Goal: Information Seeking & Learning: Check status

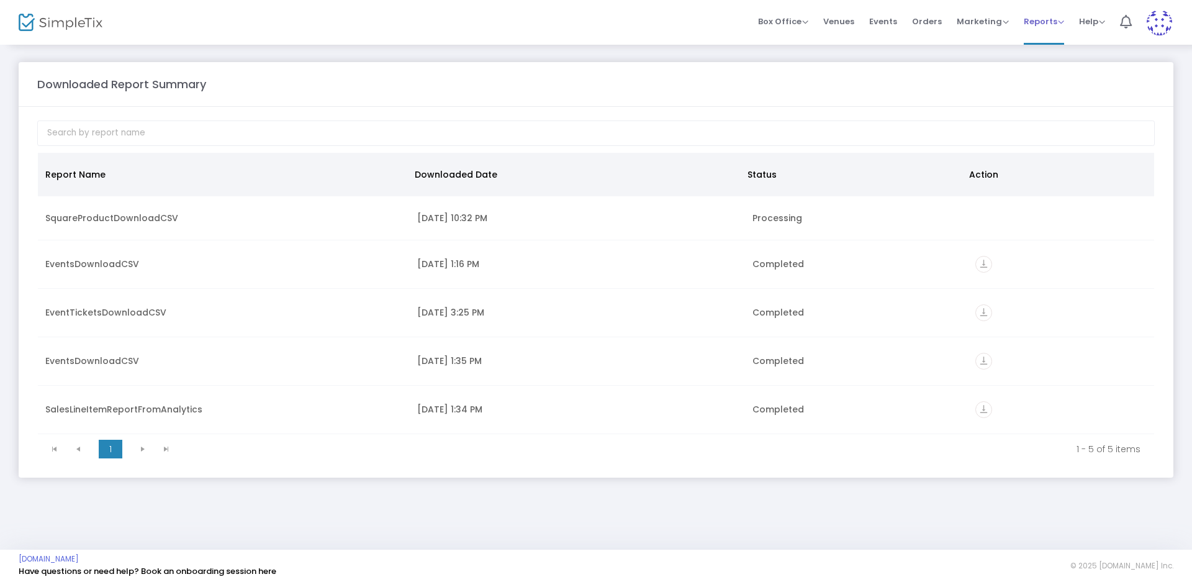
click at [1040, 18] on span "Reports" at bounding box center [1044, 22] width 40 height 12
click at [1051, 64] on li "Sales Reports" at bounding box center [1064, 66] width 81 height 24
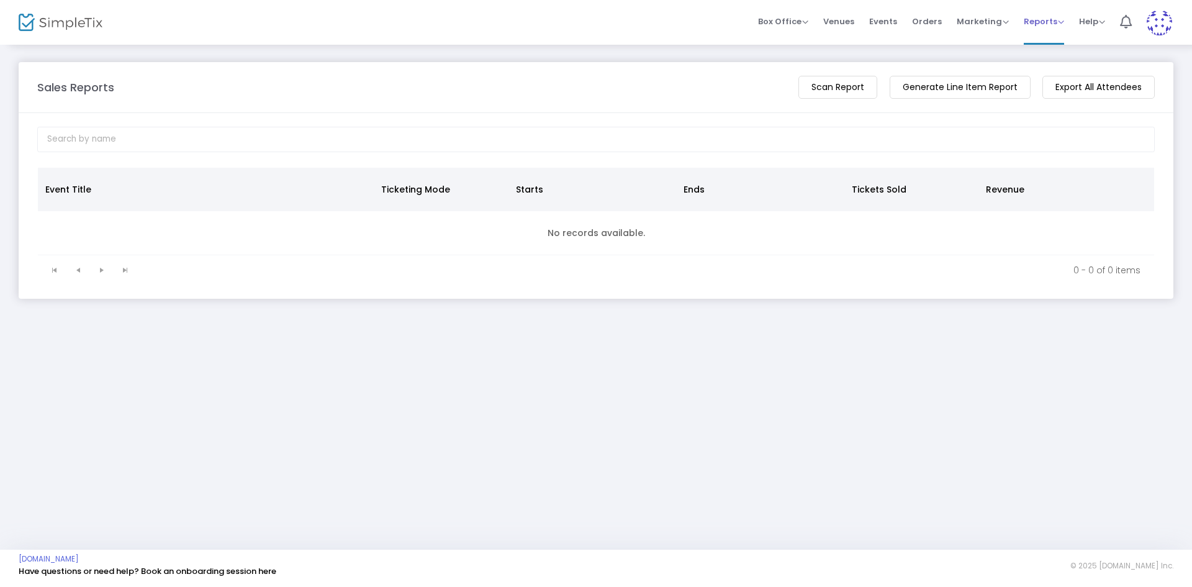
click at [1060, 20] on span "Reports" at bounding box center [1044, 22] width 40 height 12
click at [1057, 41] on li "Analytics" at bounding box center [1064, 42] width 81 height 24
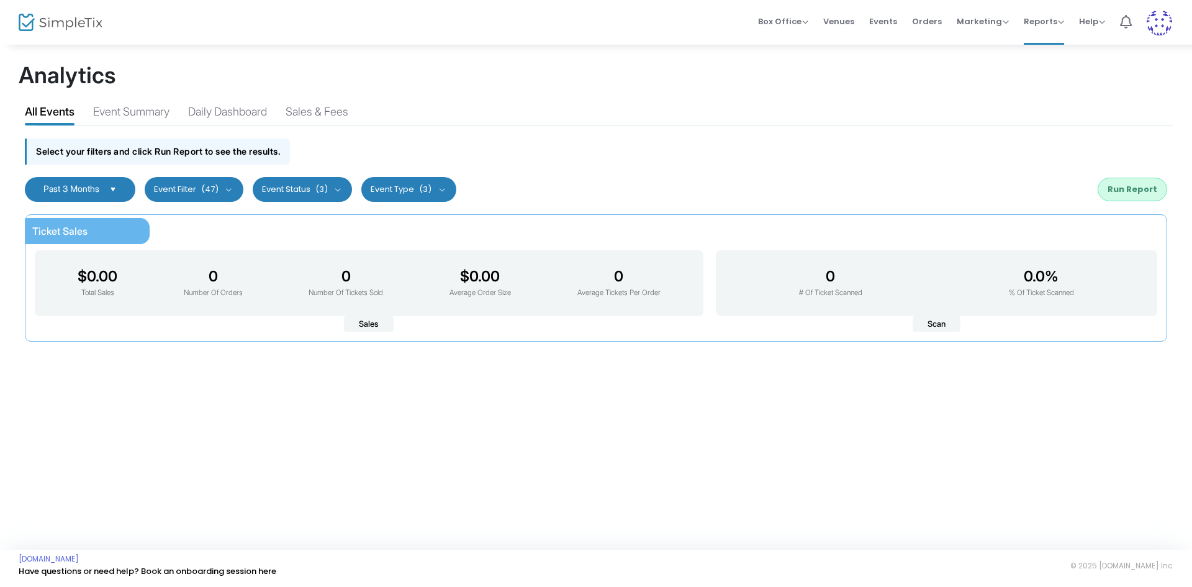
click at [235, 188] on button "Event Filter (47)" at bounding box center [194, 189] width 99 height 25
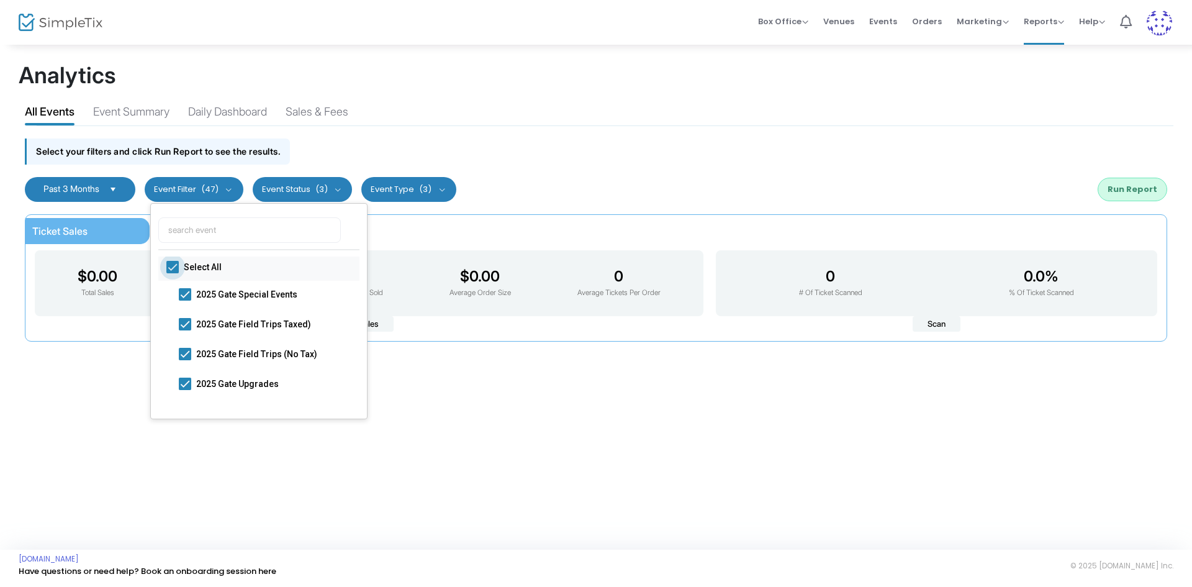
click at [174, 263] on span at bounding box center [172, 267] width 12 height 12
click at [173, 273] on input "Select All" at bounding box center [172, 273] width 1 height 1
checkbox input "false"
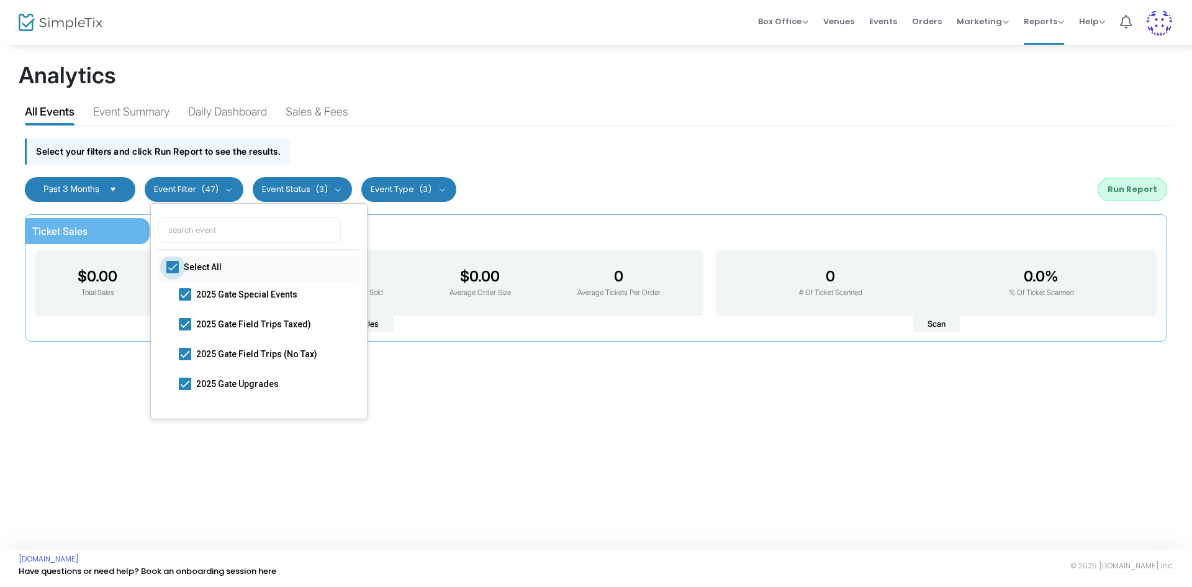
checkbox input "false"
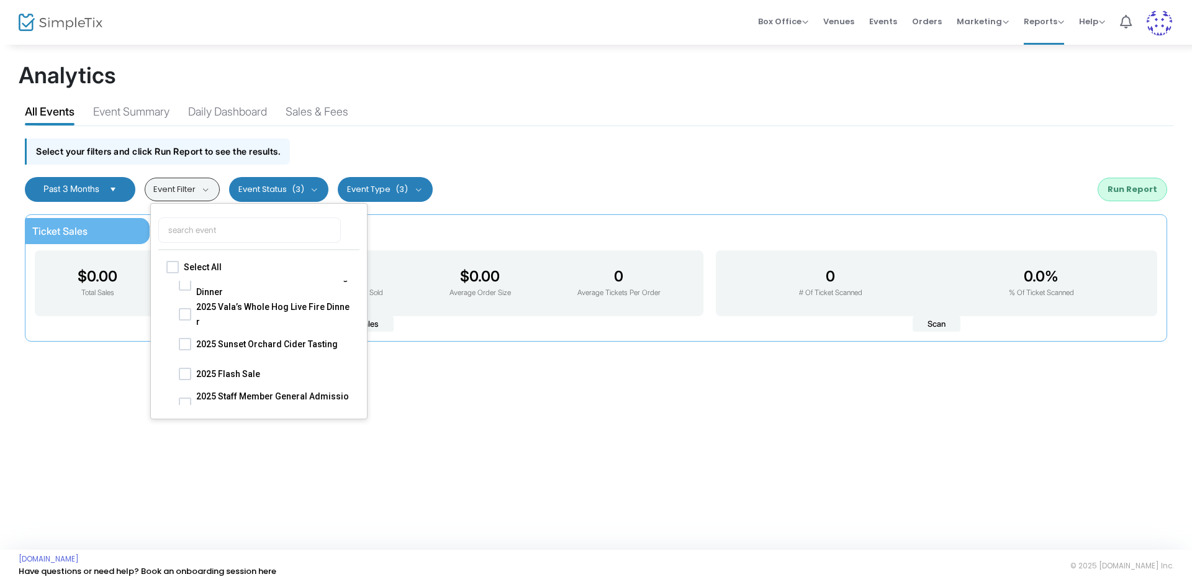
scroll to position [186, 0]
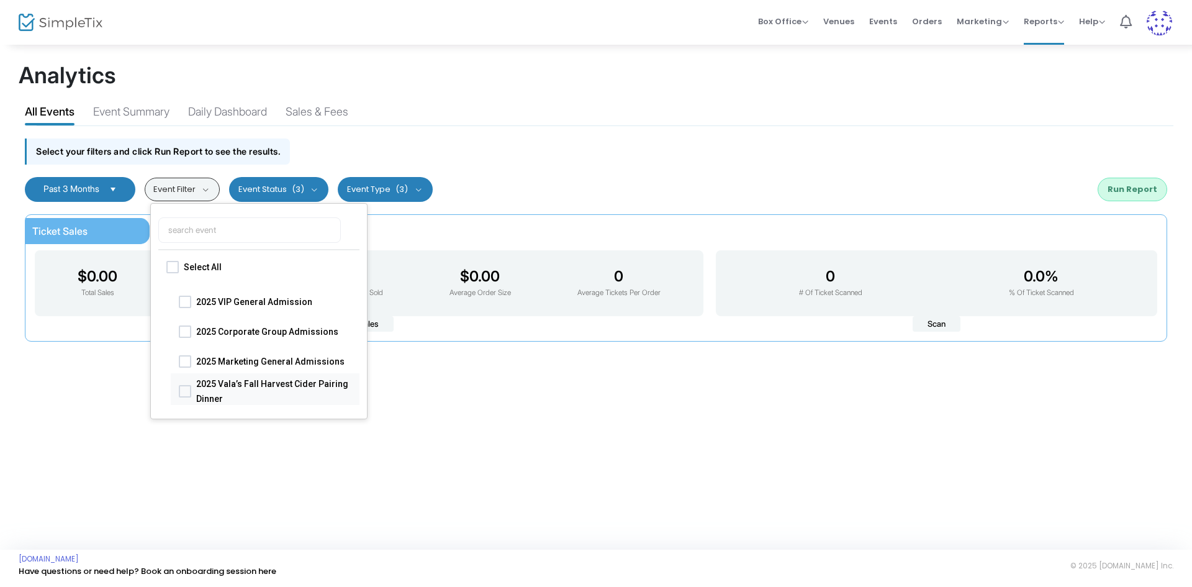
click at [189, 388] on span at bounding box center [185, 390] width 12 height 12
click at [185, 397] on input "2025 Vala’s Fall Harvest Cider Pairing Dinner" at bounding box center [184, 397] width 1 height 1
checkbox input "true"
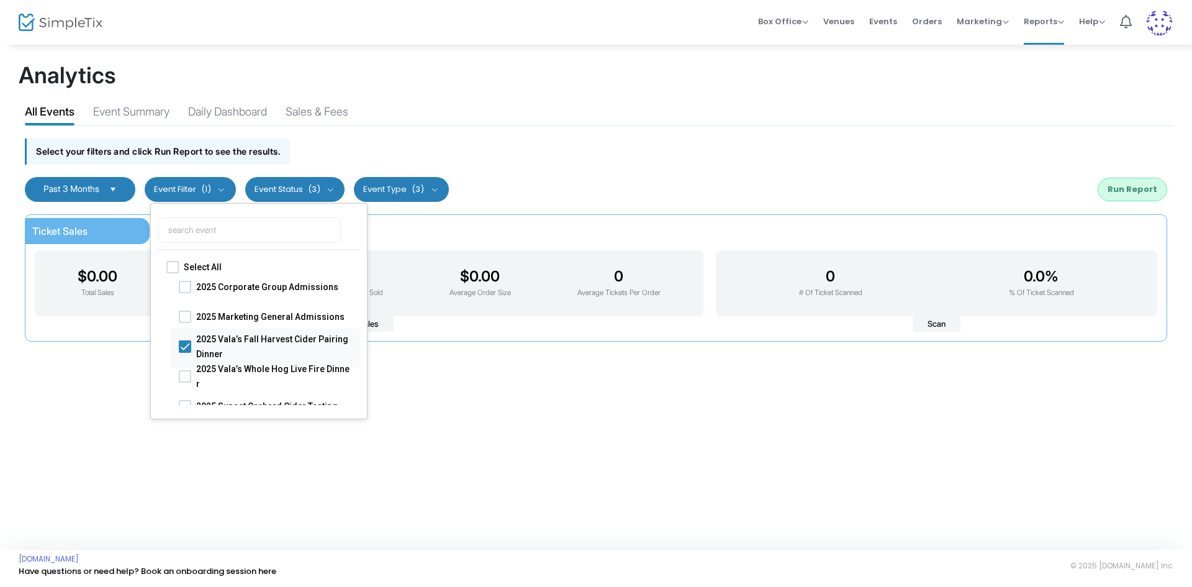
scroll to position [248, 0]
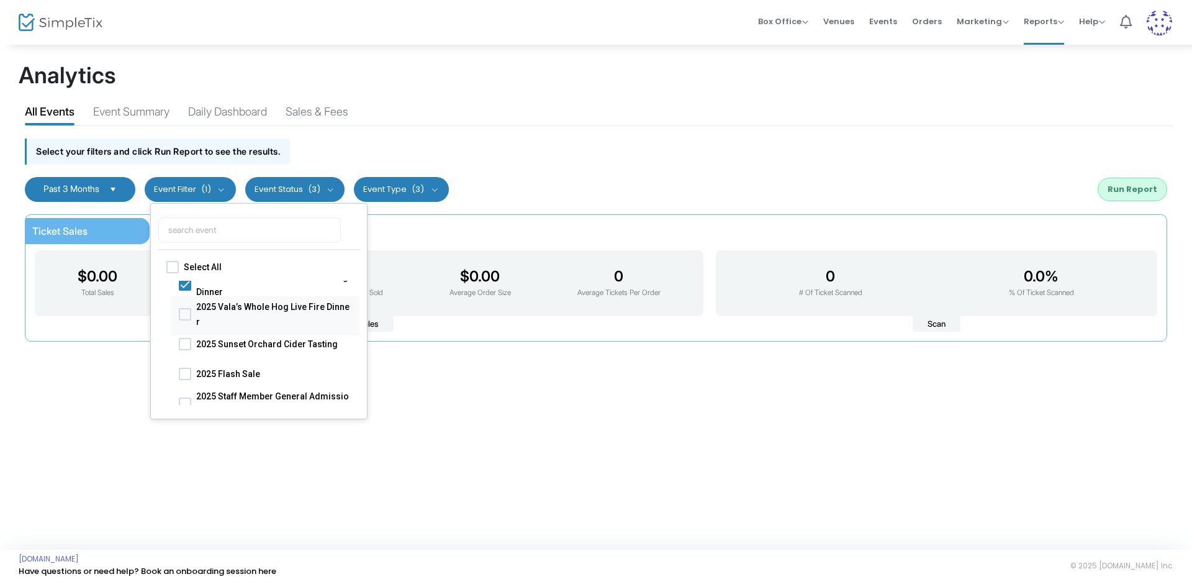
click at [186, 316] on span at bounding box center [185, 313] width 12 height 12
click at [185, 320] on input "2025 Vala’s Whole Hog Live Fire Dinner" at bounding box center [184, 320] width 1 height 1
checkbox input "true"
click at [189, 346] on span at bounding box center [185, 343] width 12 height 12
click at [185, 350] on input "2025 Sunset Orchard Cider Tasting" at bounding box center [184, 350] width 1 height 1
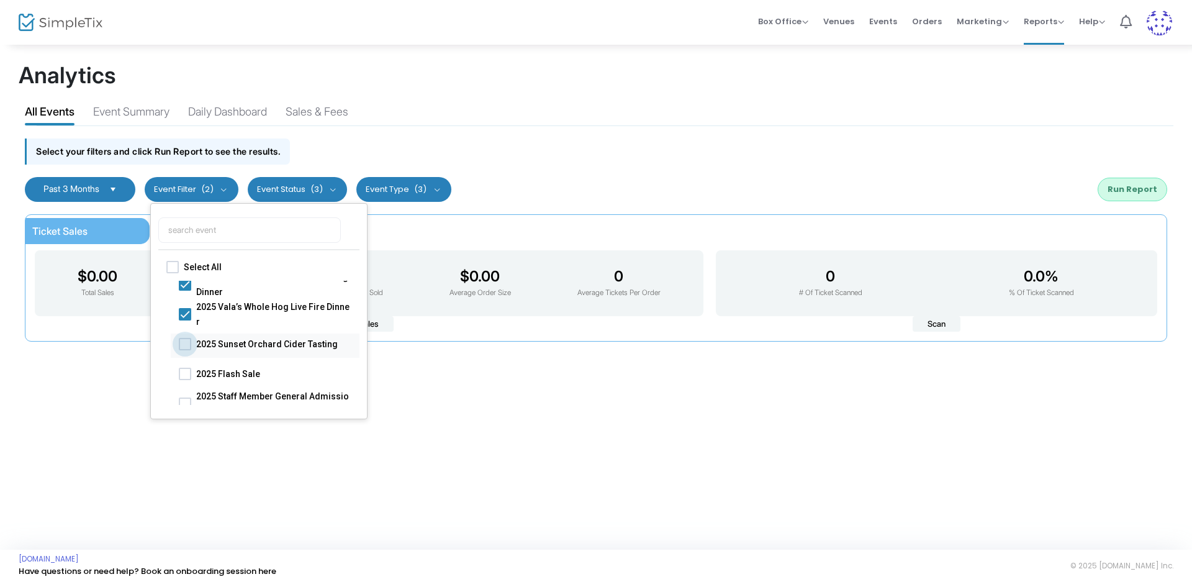
checkbox input "true"
click at [185, 374] on span at bounding box center [185, 373] width 12 height 12
click at [185, 379] on input "2025 Flash Sale" at bounding box center [184, 379] width 1 height 1
checkbox input "true"
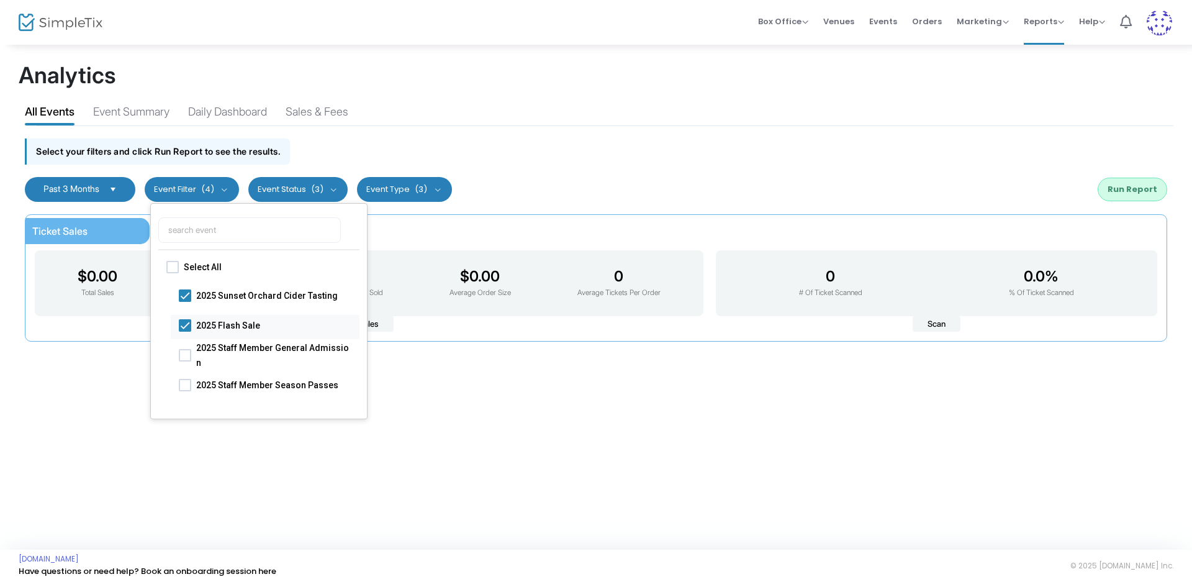
checkbox input "false"
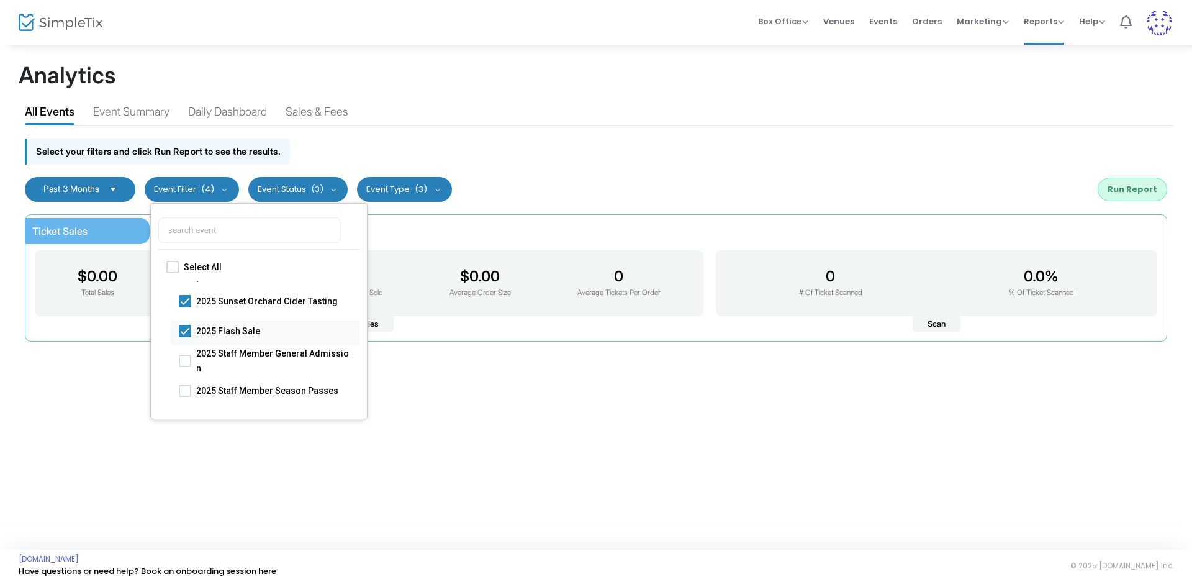
checkbox input "false"
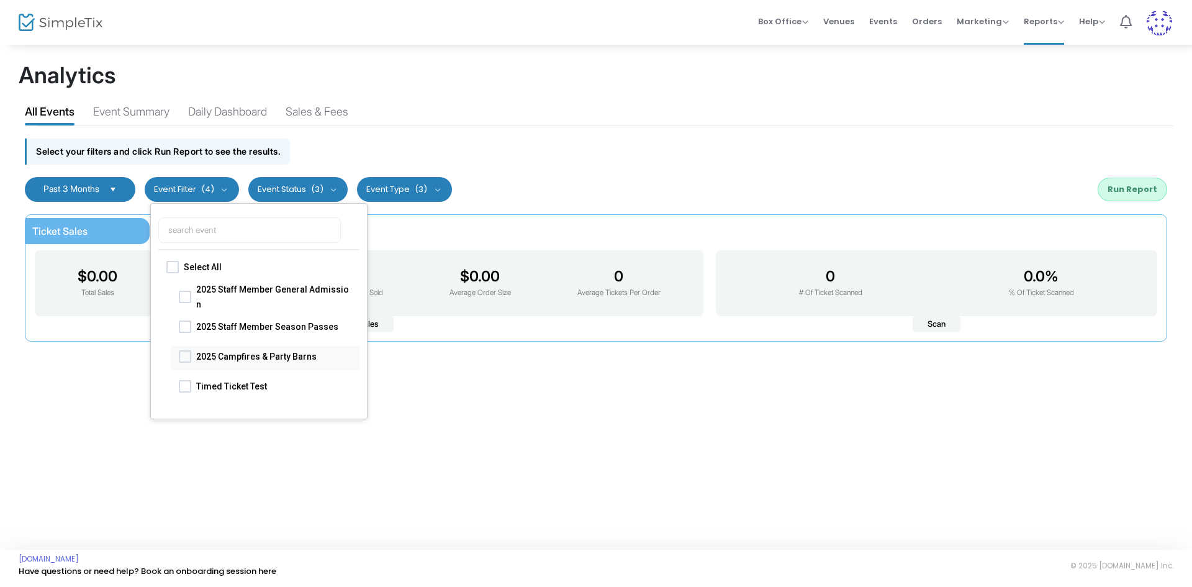
click at [188, 356] on span at bounding box center [185, 356] width 12 height 12
click at [185, 362] on input "2025 Campfires & Party Barns" at bounding box center [184, 362] width 1 height 1
checkbox input "true"
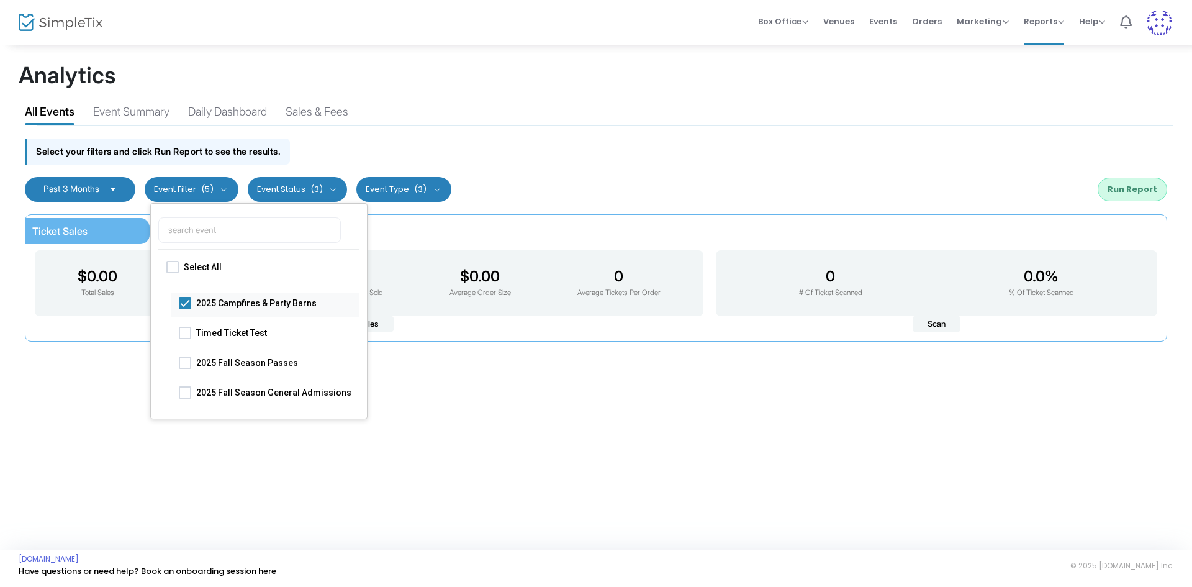
checkbox input "false"
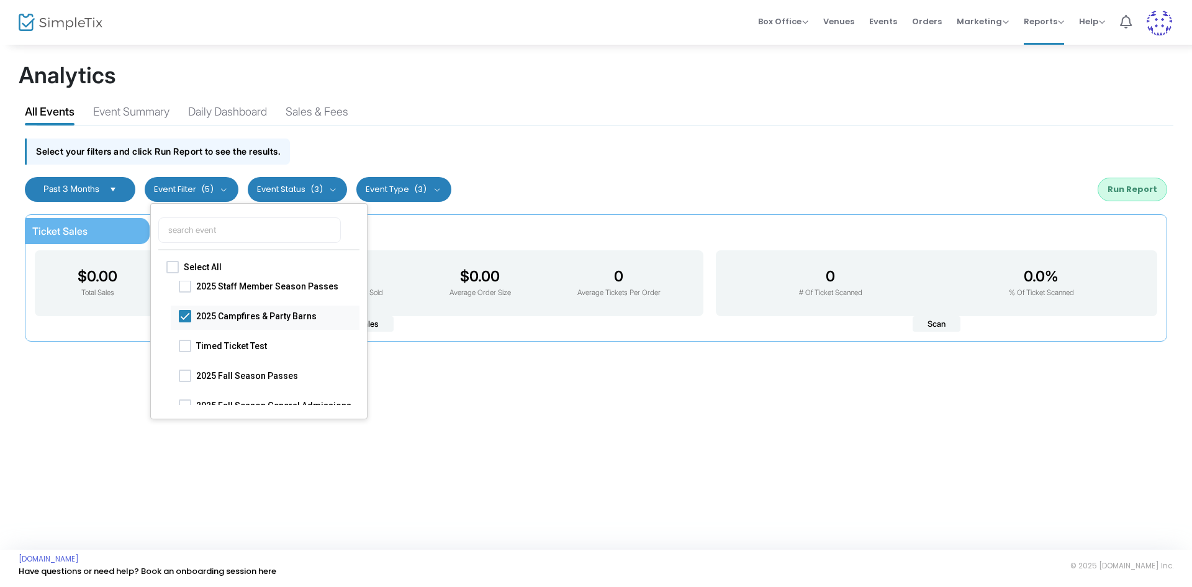
checkbox input "false"
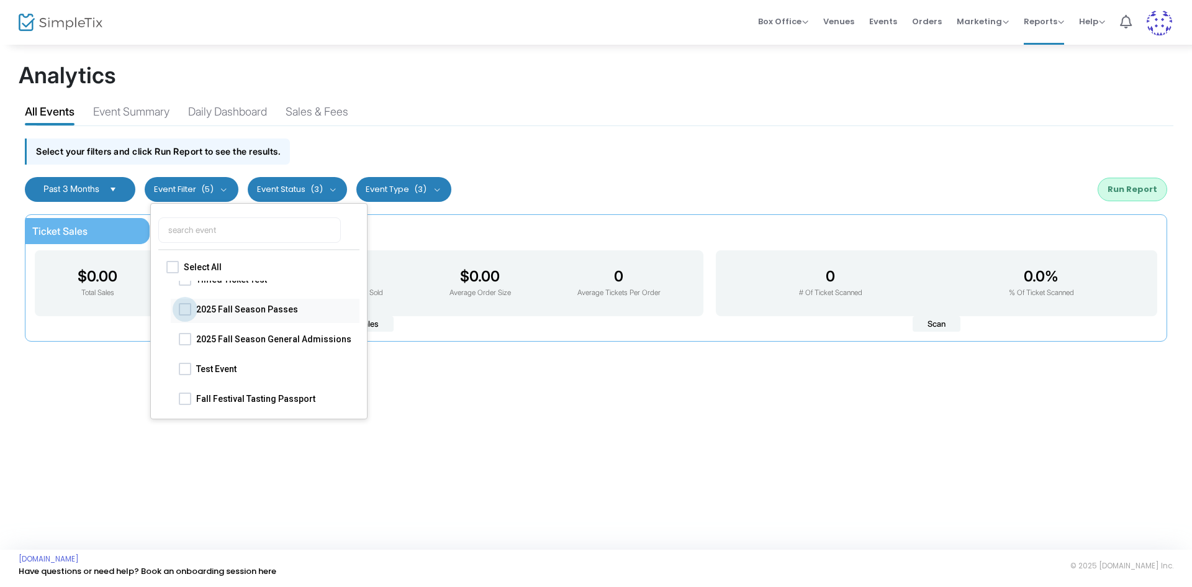
click at [188, 307] on span at bounding box center [185, 308] width 12 height 12
click at [185, 315] on input "2025 Fall Season Passes" at bounding box center [184, 315] width 1 height 1
checkbox input "true"
click at [188, 340] on span at bounding box center [185, 338] width 12 height 12
click at [185, 345] on input "2025 Fall Season General Admissions" at bounding box center [184, 345] width 1 height 1
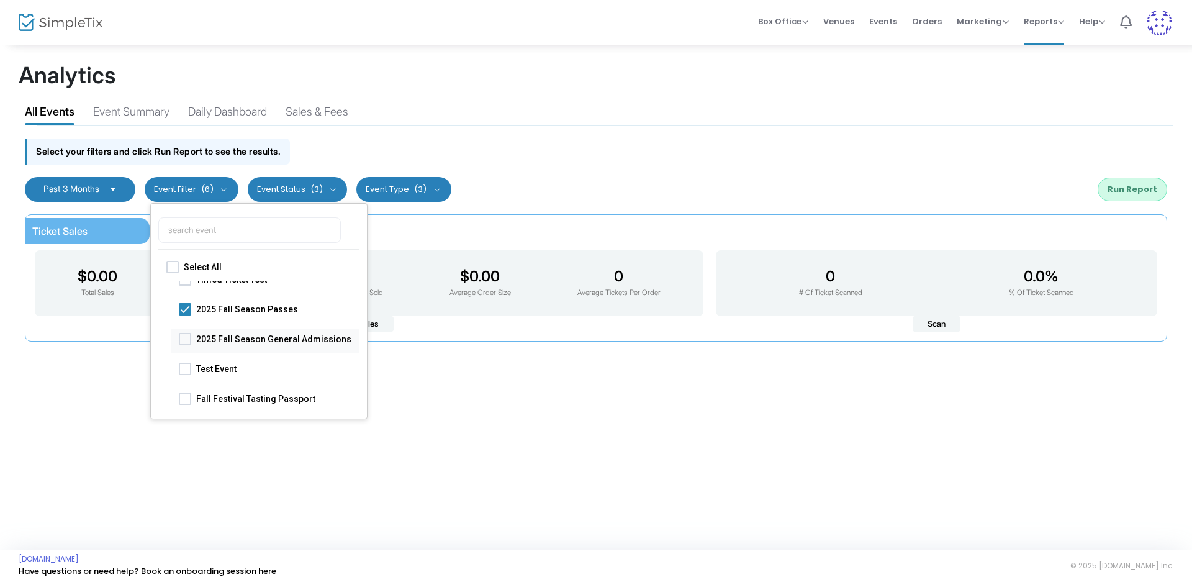
checkbox input "true"
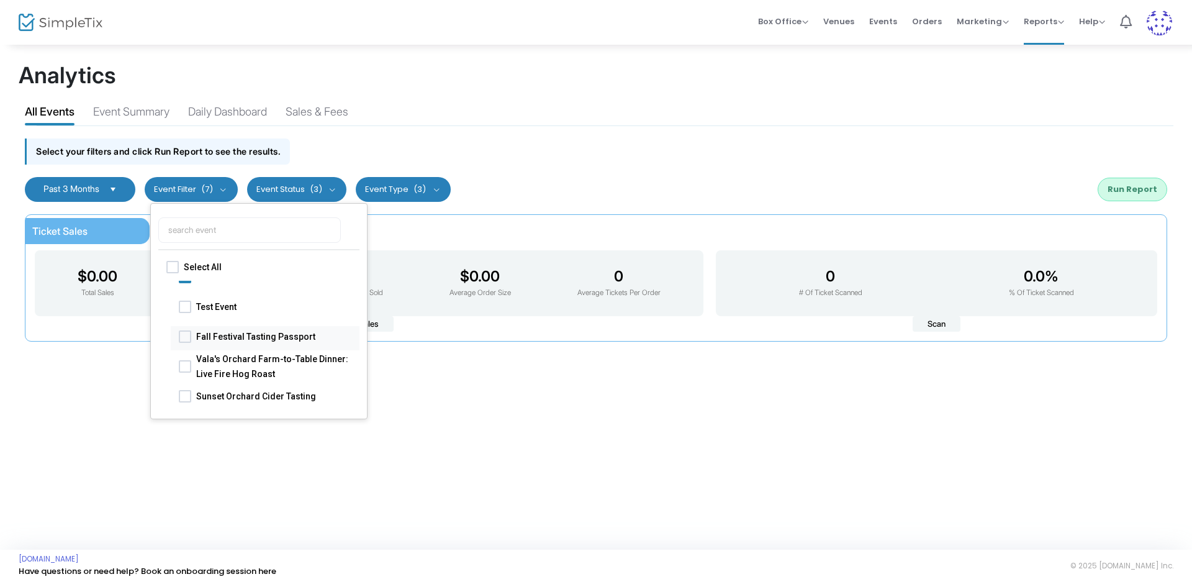
click at [188, 334] on span at bounding box center [185, 336] width 12 height 12
click at [185, 342] on input "Fall Festival Tasting Passport" at bounding box center [184, 342] width 1 height 1
checkbox input "true"
click at [188, 363] on span at bounding box center [185, 365] width 12 height 12
click at [185, 372] on input "Vala's Orchard Farm-to-Table Dinner: Live Fire Hog Roast" at bounding box center [184, 372] width 1 height 1
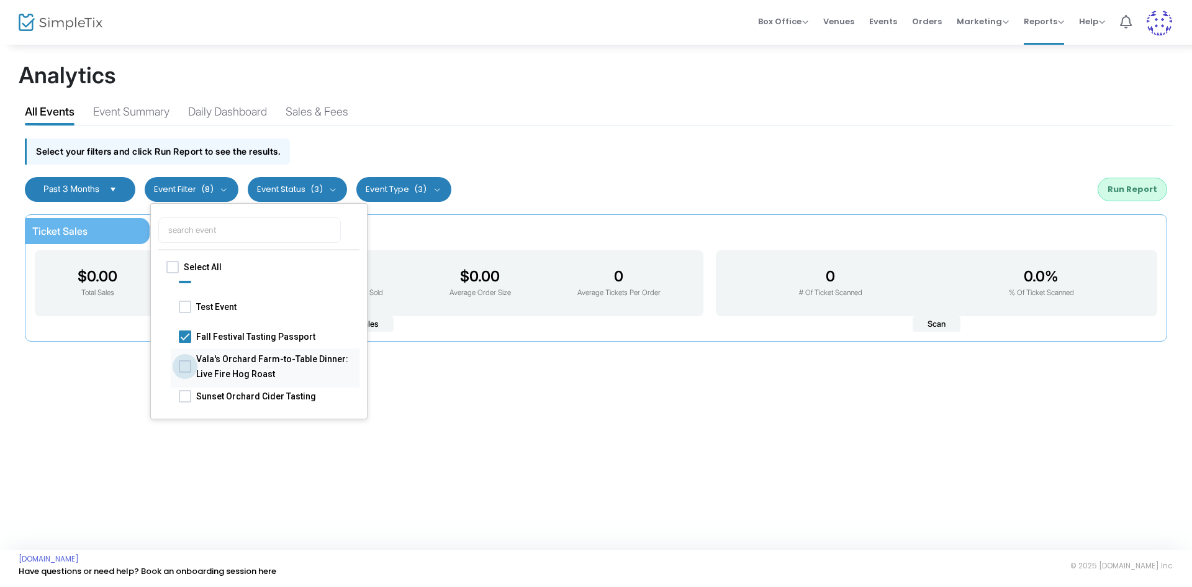
checkbox input "true"
click at [188, 394] on span at bounding box center [185, 395] width 12 height 12
click at [185, 402] on input "Sunset Orchard Cider Tasting" at bounding box center [184, 402] width 1 height 1
checkbox input "true"
checkbox input "false"
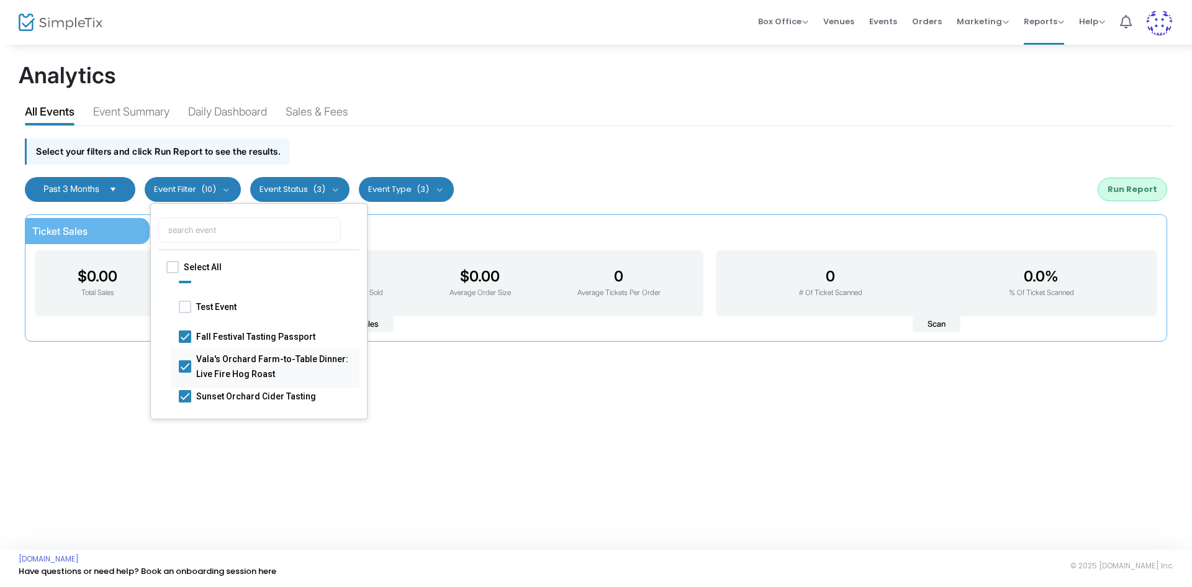
checkbox input "false"
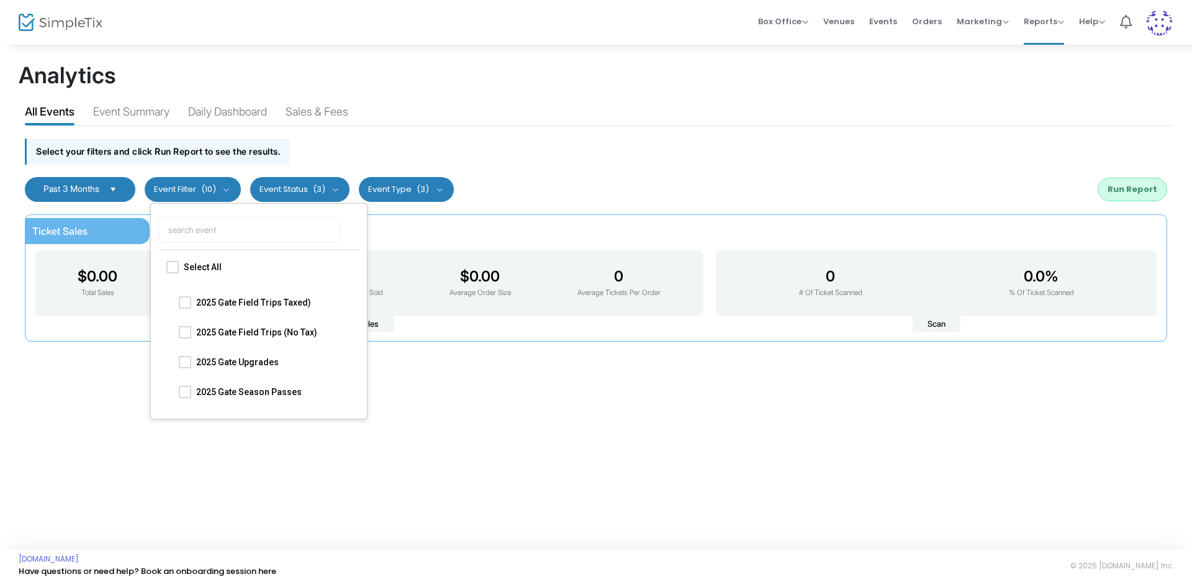
scroll to position [0, 0]
checkbox input "true"
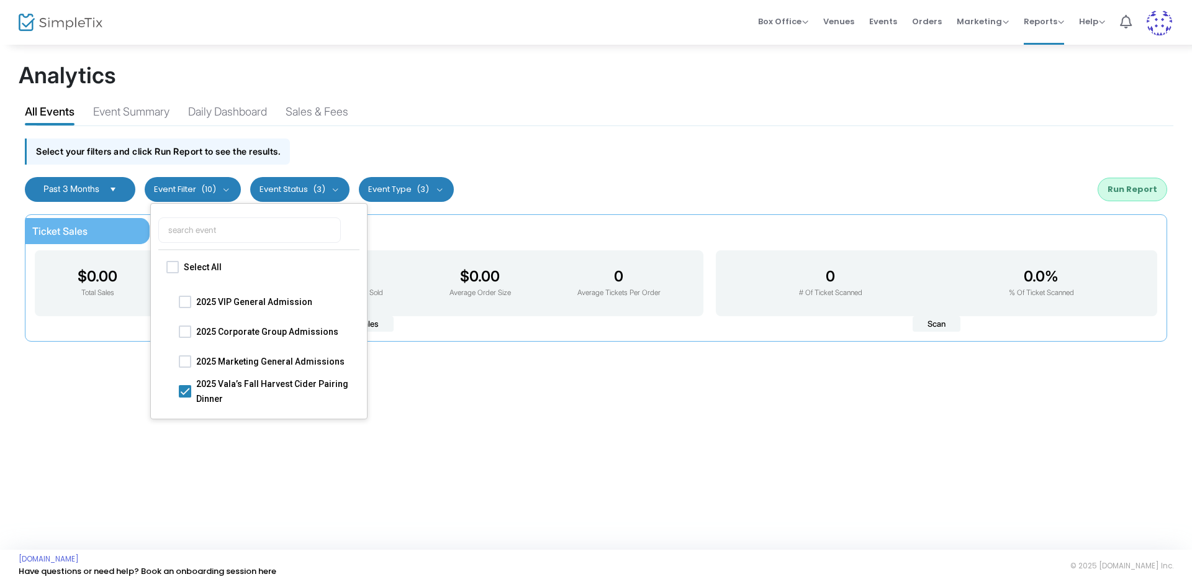
checkbox input "true"
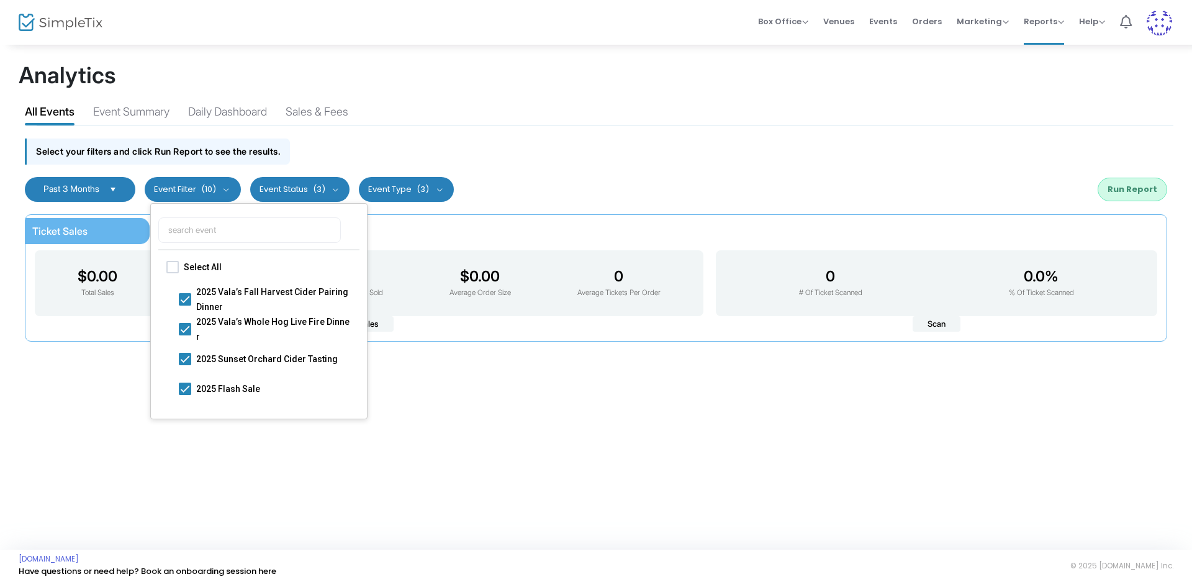
checkbox input "true"
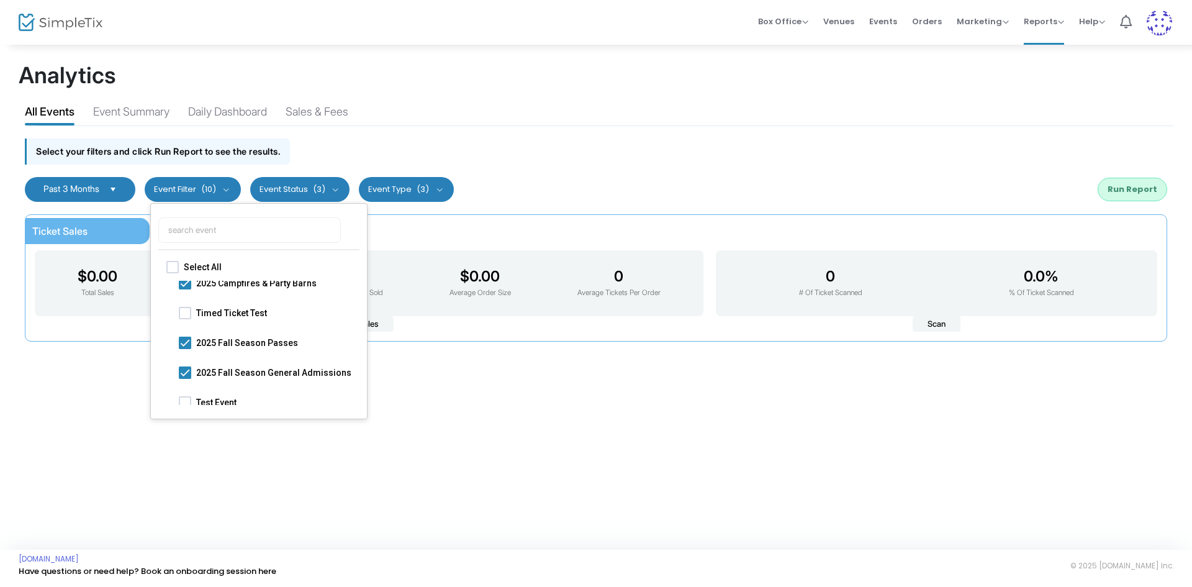
checkbox input "false"
checkbox input "true"
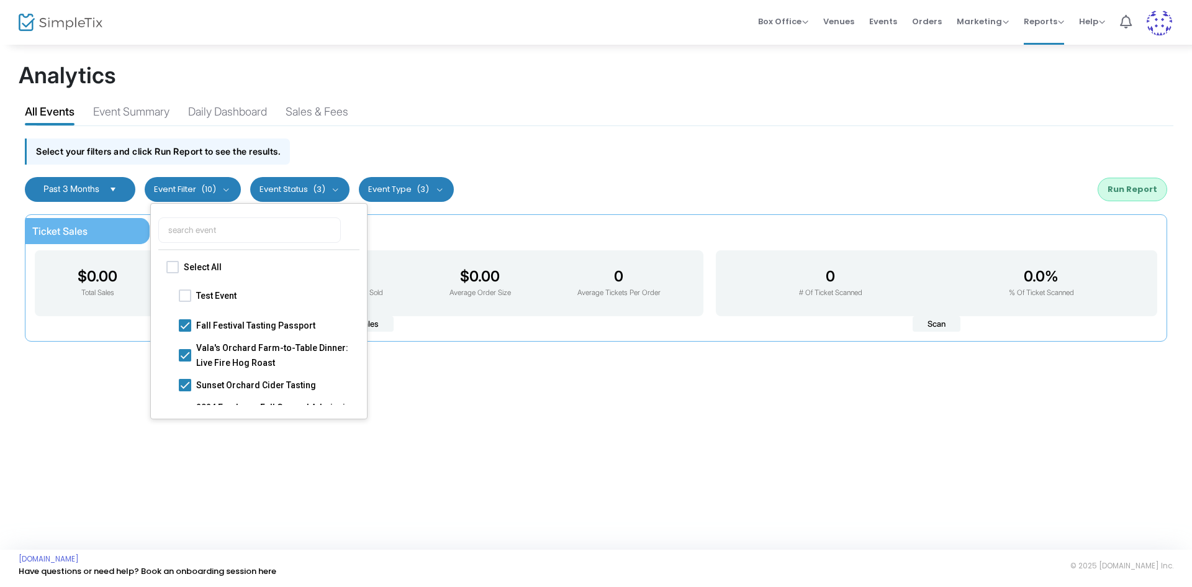
checkbox input "false"
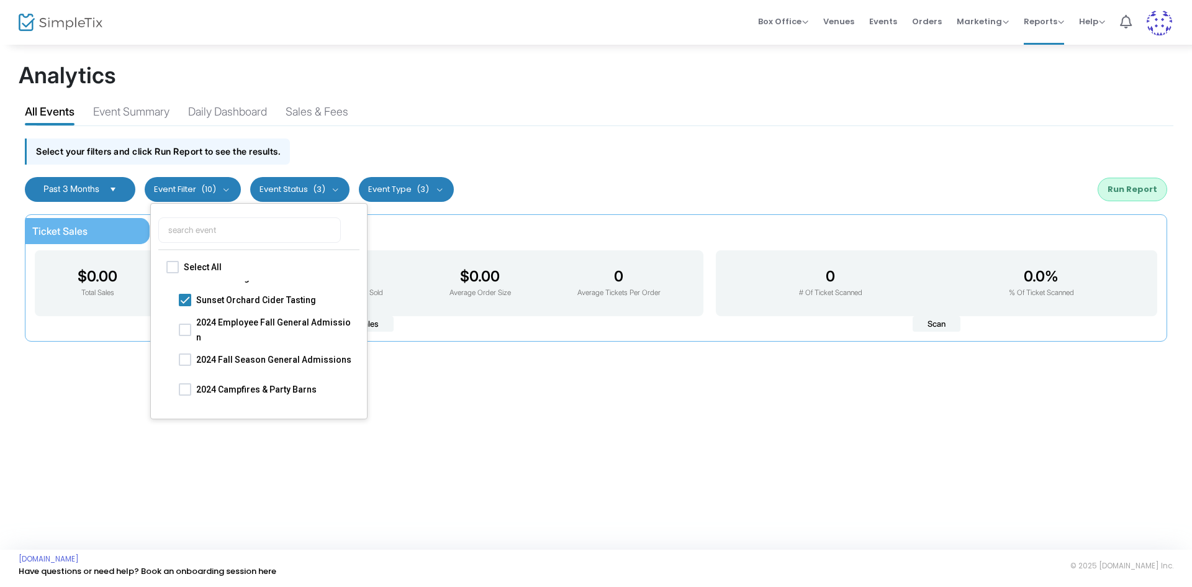
checkbox input "false"
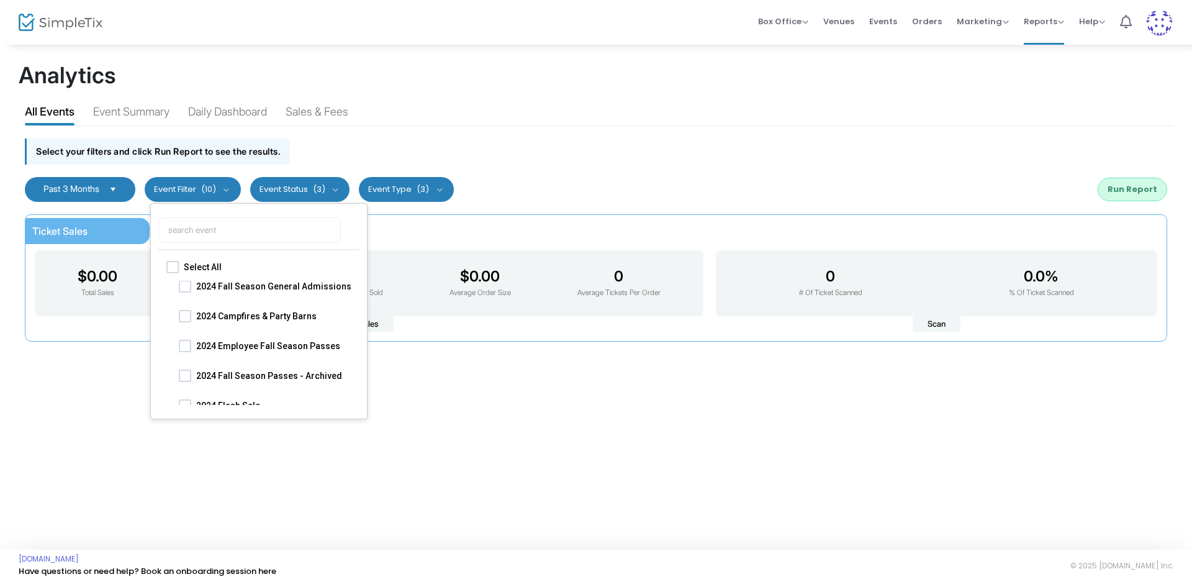
scroll to position [559, 0]
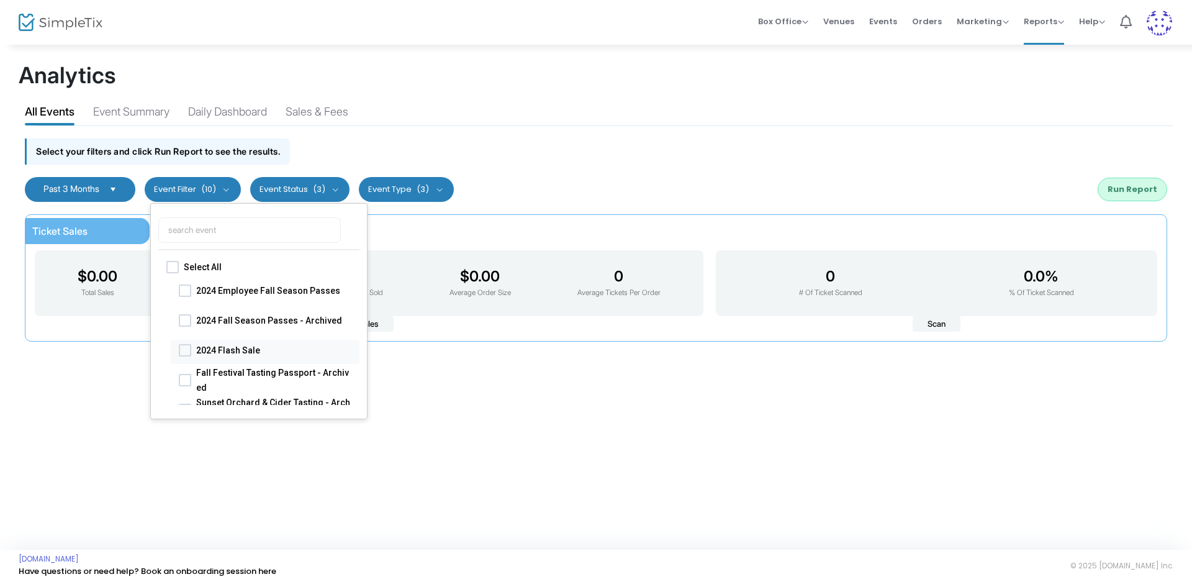
click at [185, 347] on span at bounding box center [185, 349] width 12 height 12
click at [185, 356] on input "2024 Flash Sale" at bounding box center [184, 356] width 1 height 1
checkbox input "true"
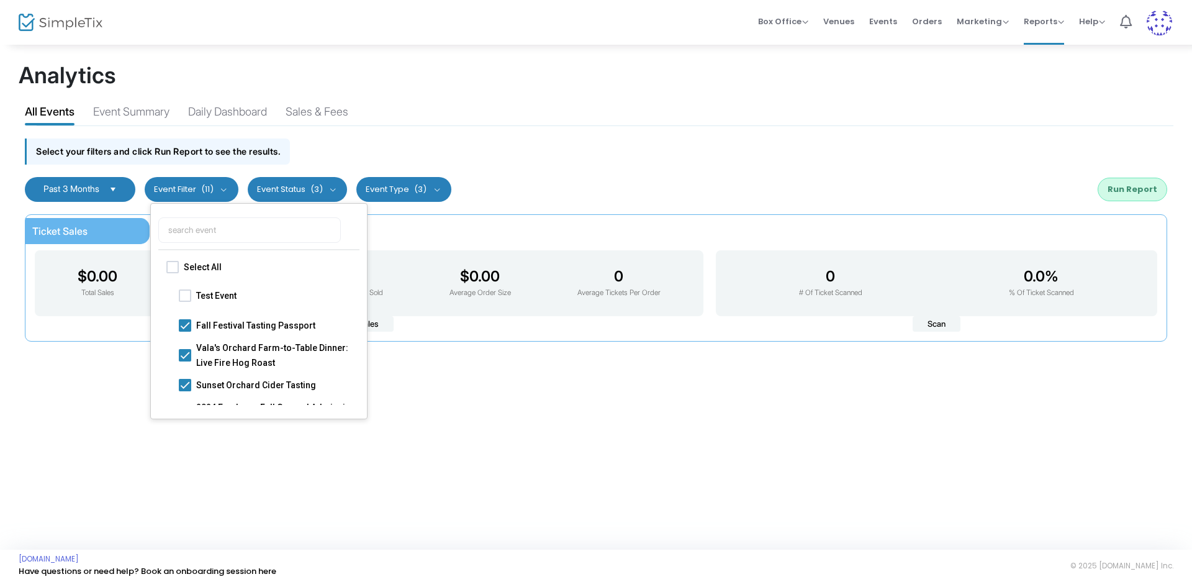
scroll to position [497, 0]
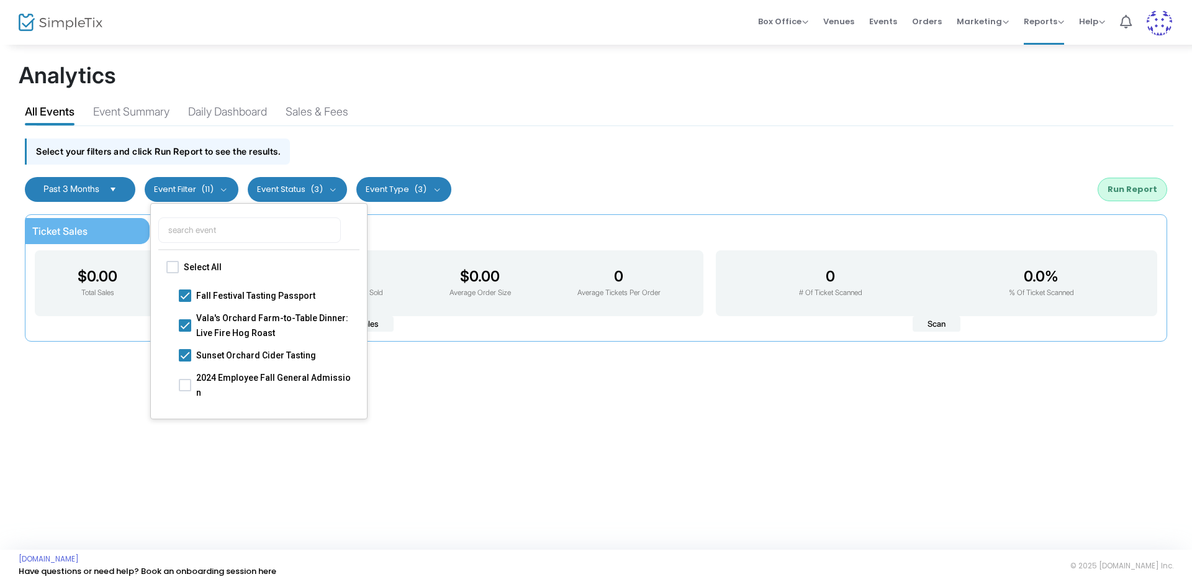
checkbox input "false"
checkbox input "true"
checkbox input "false"
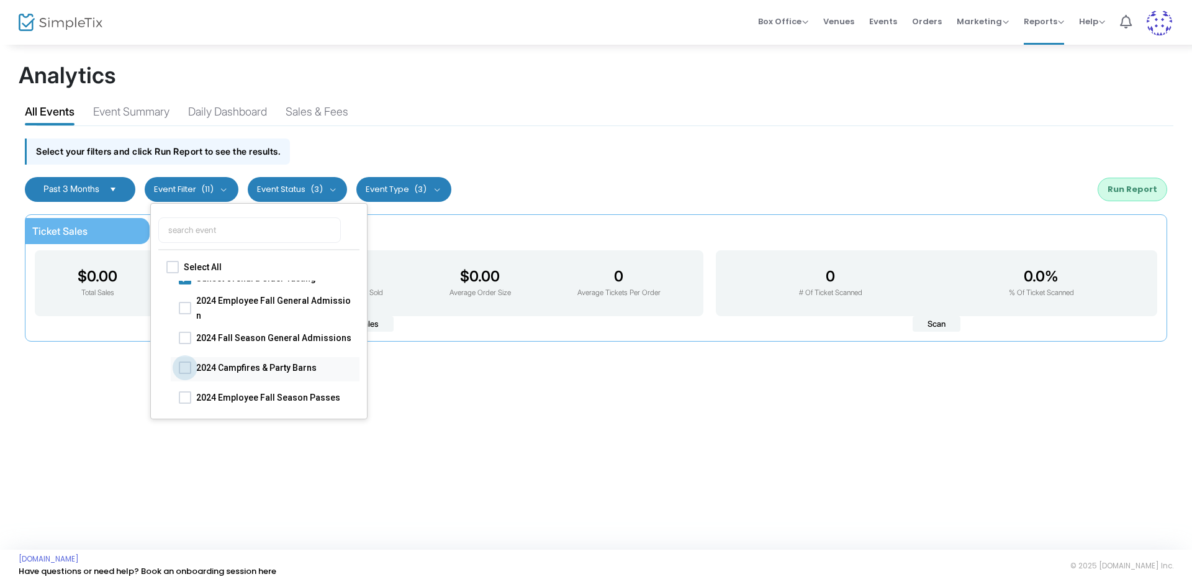
click at [182, 366] on span at bounding box center [185, 367] width 12 height 12
click at [184, 373] on input "2024 Campfires & Party Barns" at bounding box center [184, 373] width 1 height 1
checkbox input "true"
checkbox input "false"
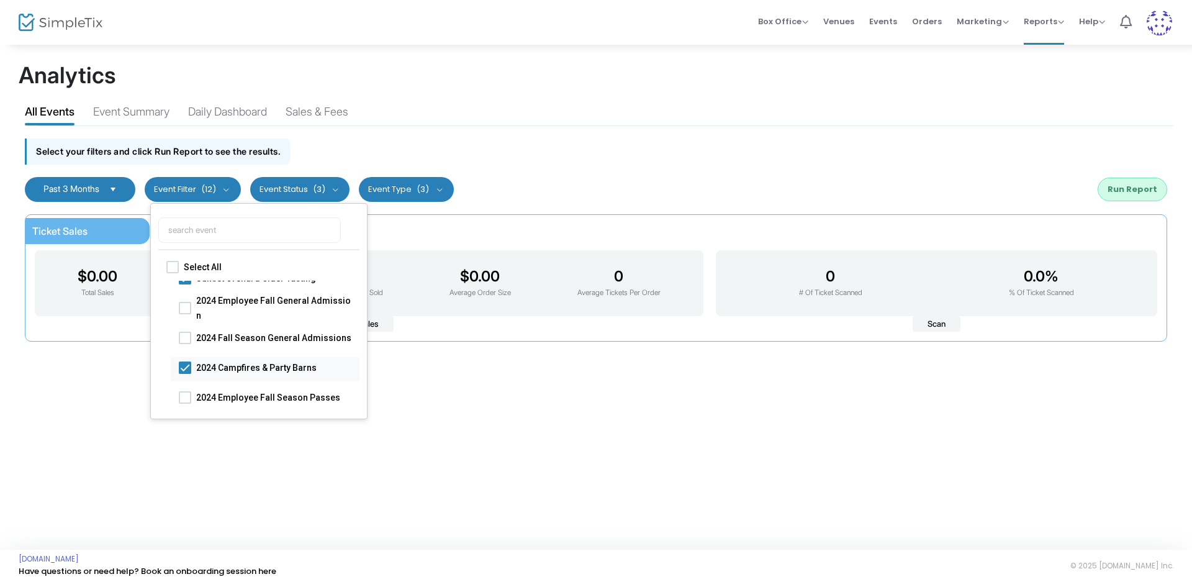
checkbox input "false"
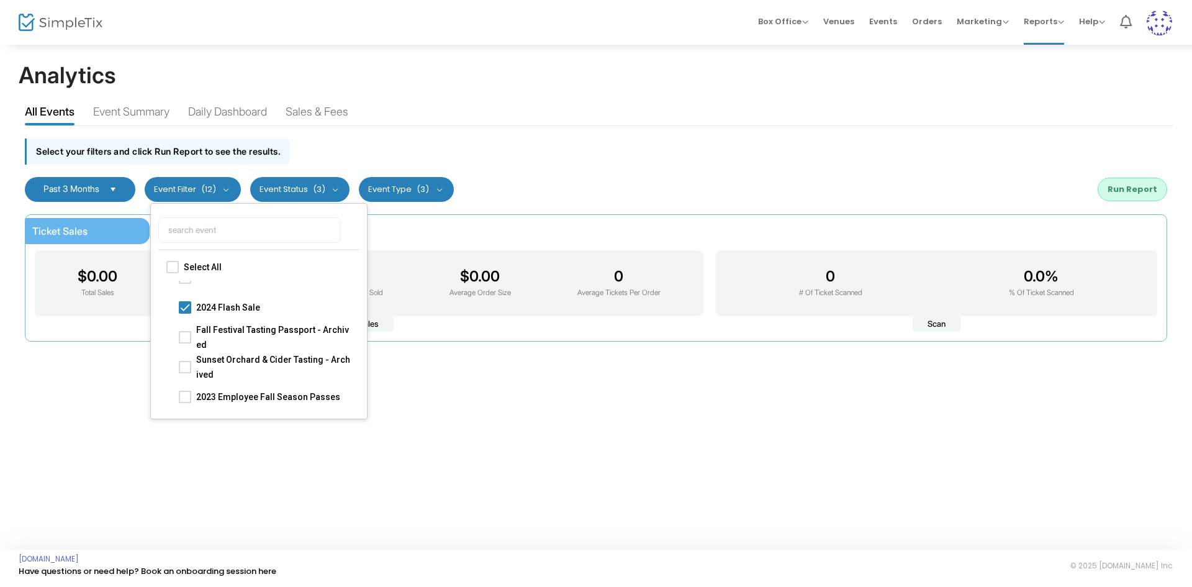
checkbox input "false"
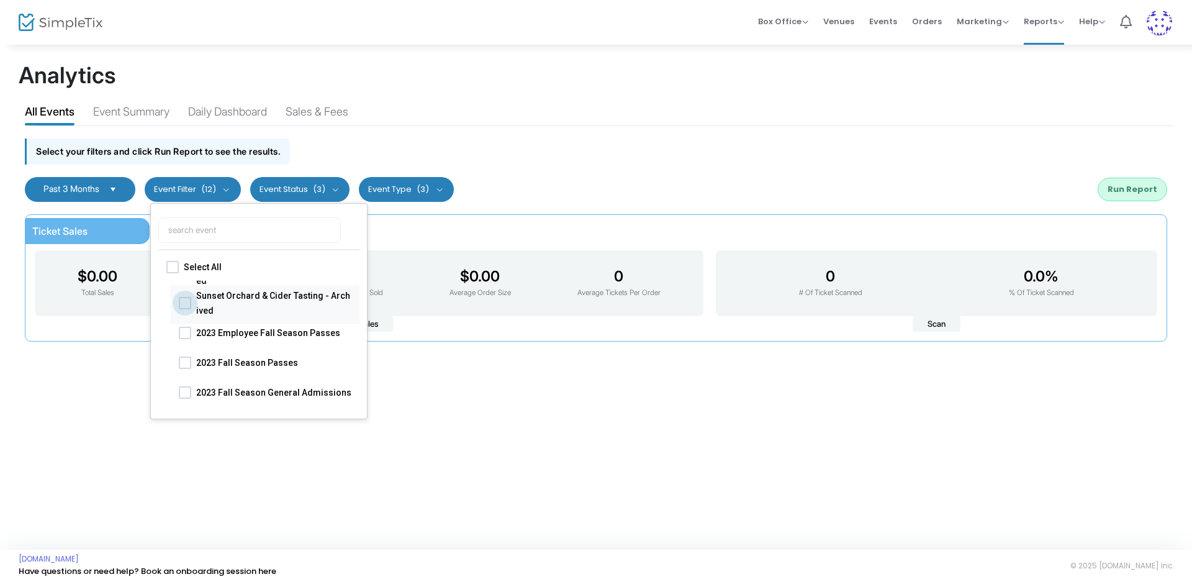
click at [188, 301] on span at bounding box center [185, 302] width 12 height 12
click at [185, 309] on input "Sunset Orchard & Cider Tasting - Archived" at bounding box center [184, 309] width 1 height 1
checkbox input "true"
